Goal: Task Accomplishment & Management: Manage account settings

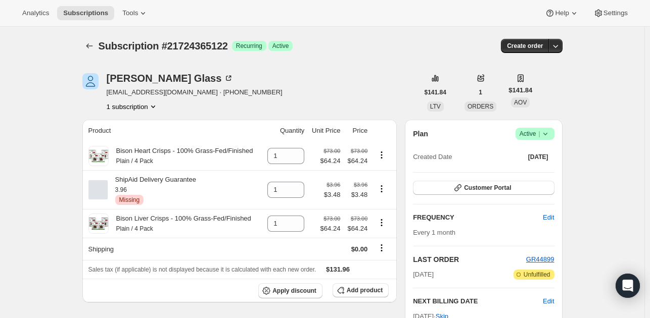
click at [554, 131] on span "Success Active |" at bounding box center [534, 134] width 39 height 12
click at [559, 44] on icon "button" at bounding box center [555, 46] width 10 height 10
click at [544, 138] on icon at bounding box center [545, 134] width 10 height 10
click at [544, 167] on span "Cancel subscription" at bounding box center [537, 171] width 57 height 8
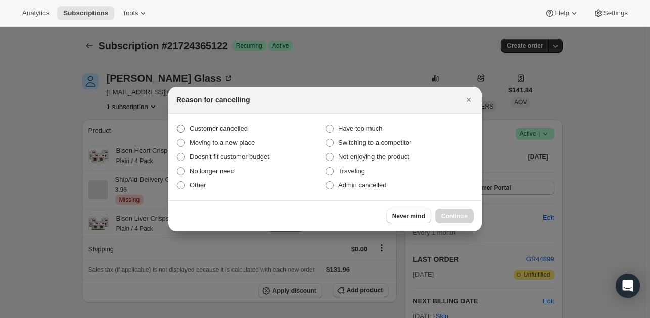
click at [242, 132] on span "Customer cancelled" at bounding box center [218, 129] width 58 height 8
click at [177, 125] on input "Customer cancelled" at bounding box center [177, 125] width 1 height 1
radio input "true"
click at [458, 217] on span "Continue" at bounding box center [454, 216] width 26 height 8
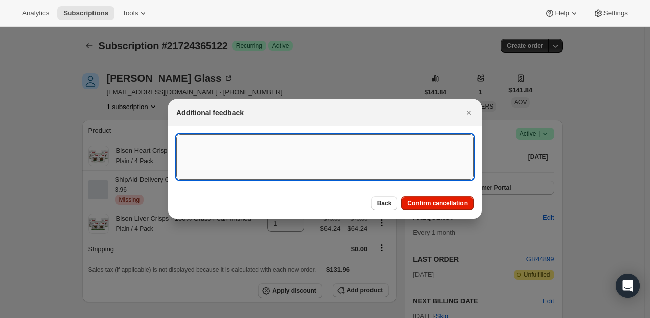
click at [394, 157] on textarea ":rbq:" at bounding box center [324, 156] width 297 height 45
type textarea "Customer said she has waited too long."
click at [432, 204] on span "Confirm cancellation" at bounding box center [437, 203] width 60 height 8
